Goal: Information Seeking & Learning: Learn about a topic

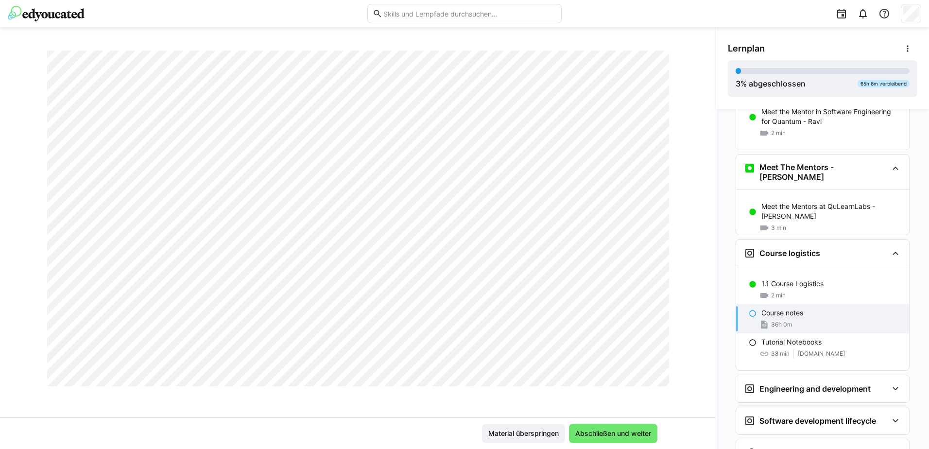
scroll to position [38646, 0]
click at [826, 349] on div "38 min github.com" at bounding box center [832, 354] width 140 height 10
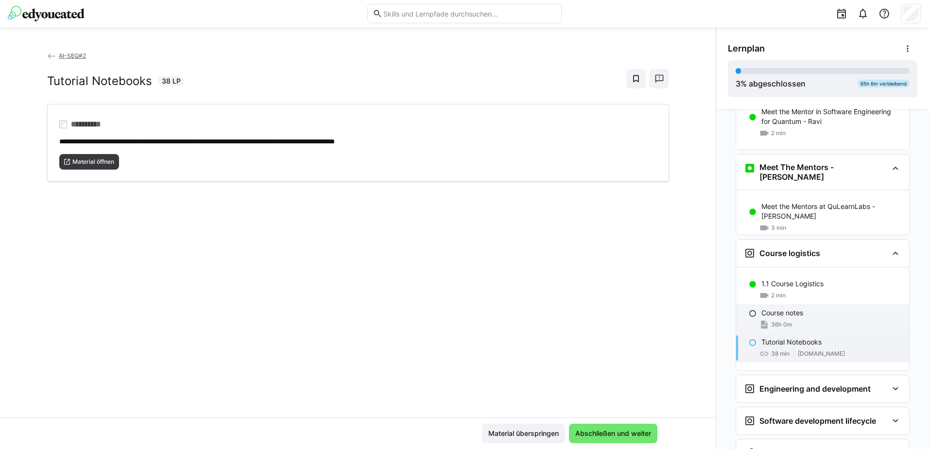
click at [840, 308] on div "Course notes" at bounding box center [832, 313] width 140 height 10
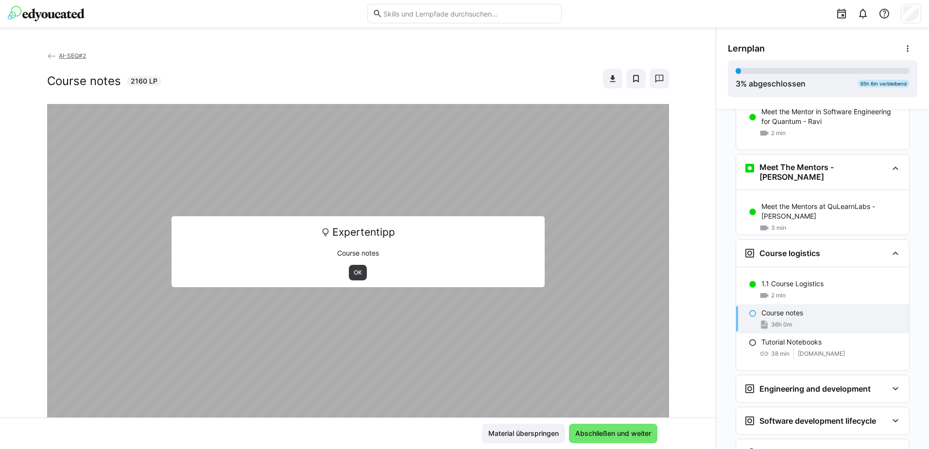
scroll to position [130, 0]
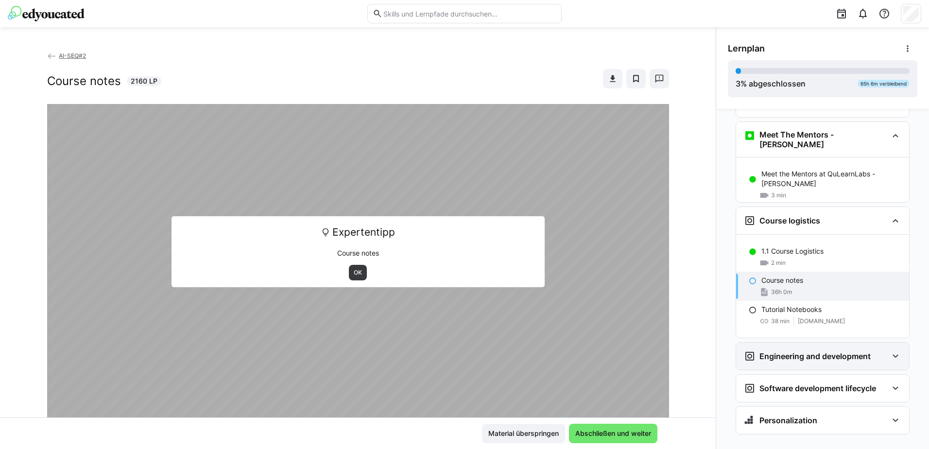
click at [824, 349] on div "Engineering and development" at bounding box center [822, 356] width 173 height 27
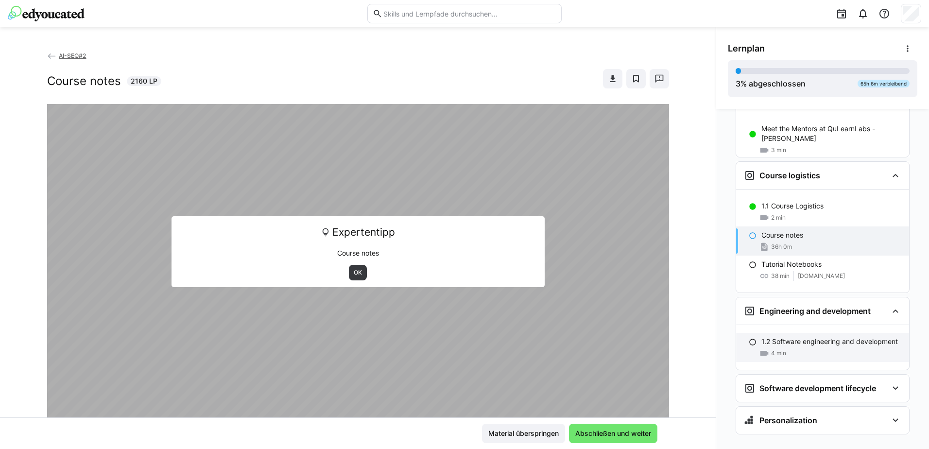
click at [832, 337] on p "1.2 Software engineering and development" at bounding box center [830, 342] width 137 height 10
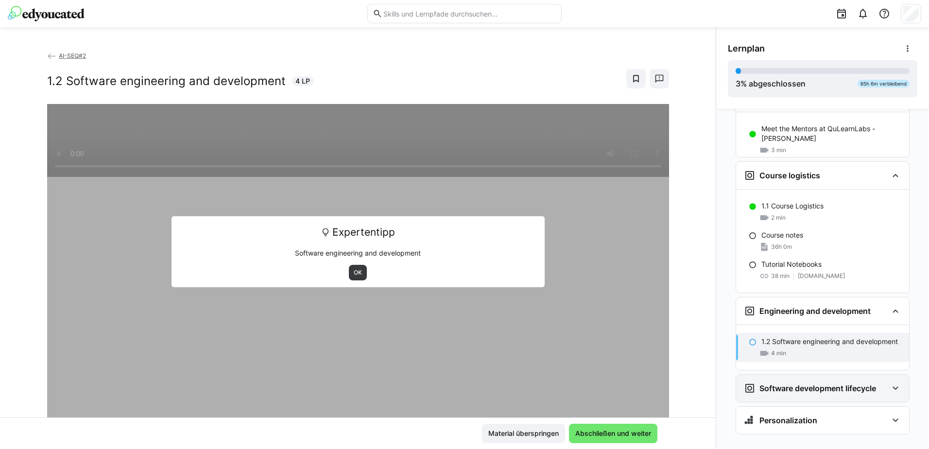
click at [832, 383] on h3 "Software development lifecycle" at bounding box center [818, 388] width 117 height 10
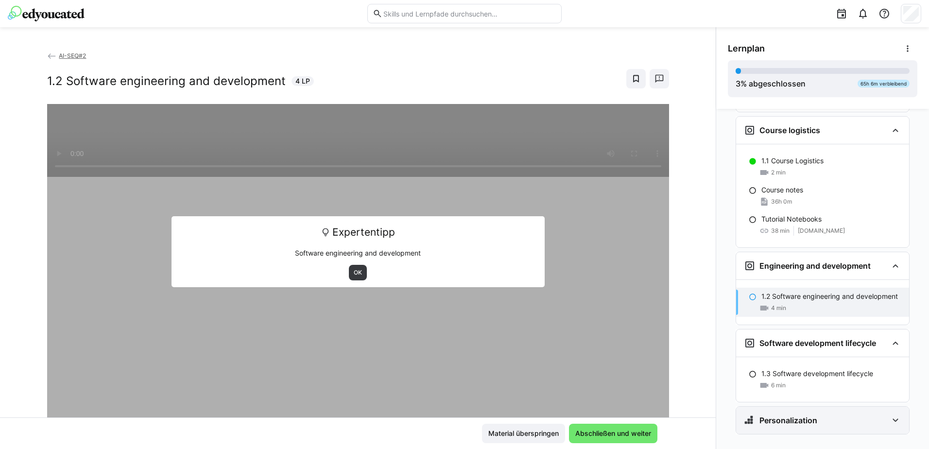
click at [826, 415] on div "Personalization" at bounding box center [816, 421] width 144 height 12
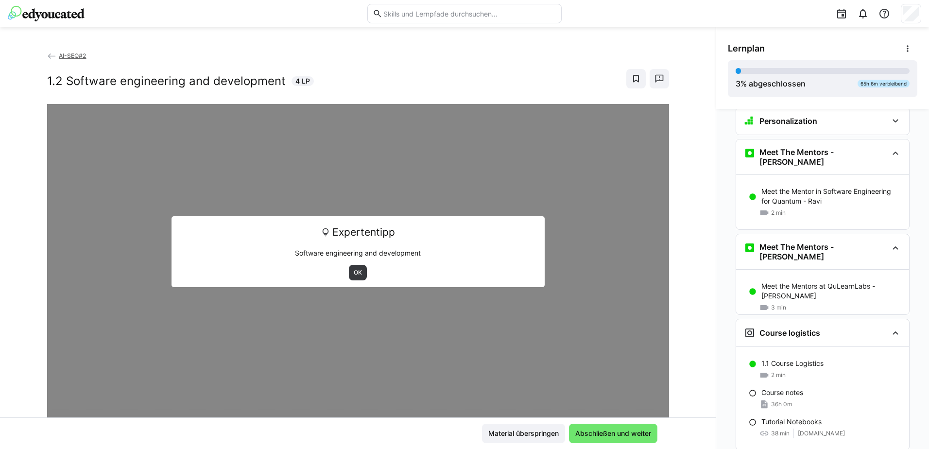
scroll to position [0, 0]
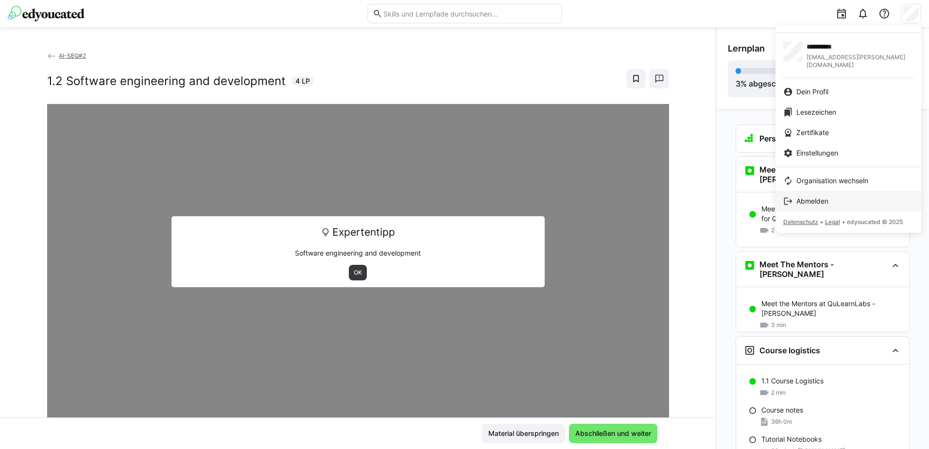
click at [805, 197] on span "Abmelden" at bounding box center [813, 201] width 32 height 10
